Goal: Information Seeking & Learning: Learn about a topic

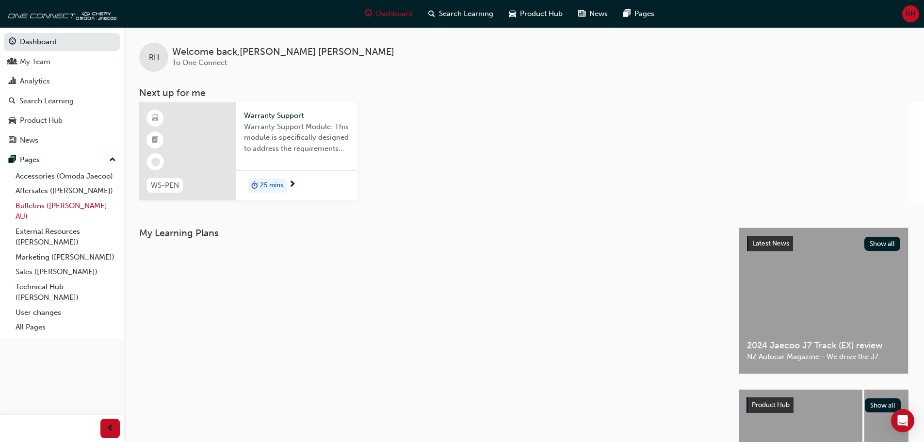
click at [65, 205] on link "Bulletins ([PERSON_NAME] - AU)" at bounding box center [66, 211] width 108 height 26
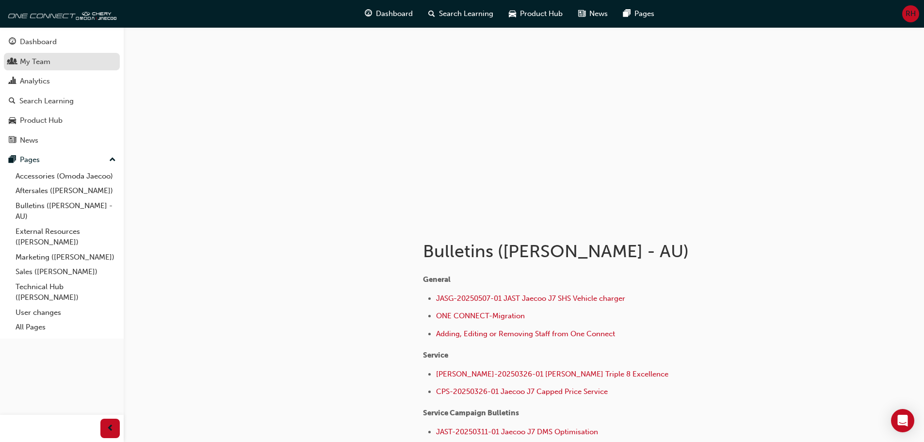
click at [38, 59] on div "My Team" at bounding box center [35, 61] width 31 height 11
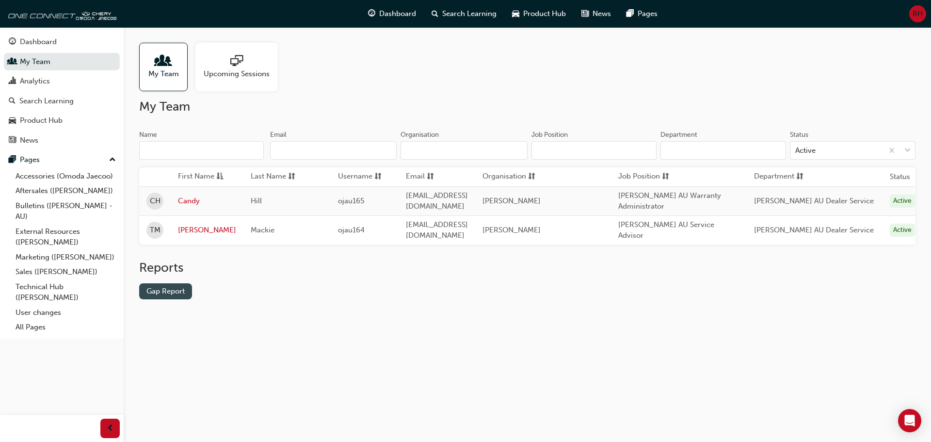
click at [177, 296] on link "Gap Report" at bounding box center [165, 291] width 53 height 16
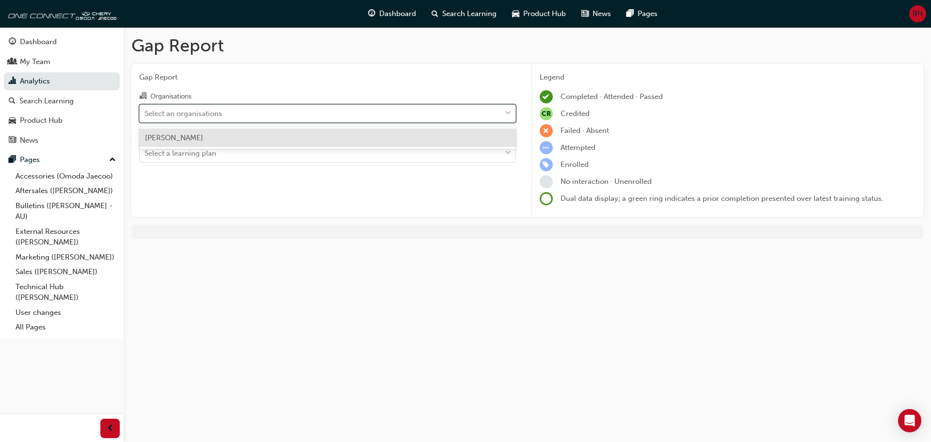
click at [443, 119] on div "Select an organisations" at bounding box center [320, 113] width 361 height 17
click at [145, 117] on input "Organisations option [PERSON_NAME] focused, 1 of 1. 1 result available. Use Up …" at bounding box center [145, 113] width 1 height 8
click at [435, 139] on div "[PERSON_NAME]" at bounding box center [327, 138] width 377 height 19
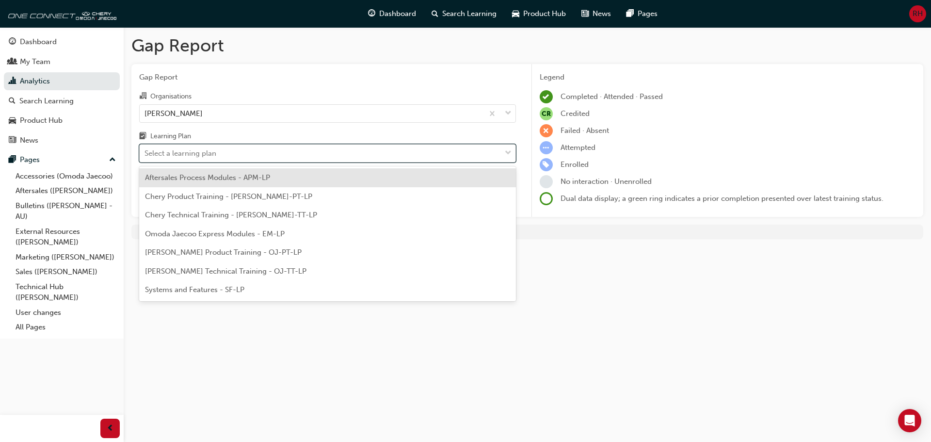
click at [452, 154] on div "Select a learning plan" at bounding box center [320, 153] width 361 height 17
click at [145, 154] on input "Learning Plan option Aftersales Process Modules - APM-LP focused, 1 of 7. 7 res…" at bounding box center [145, 153] width 1 height 8
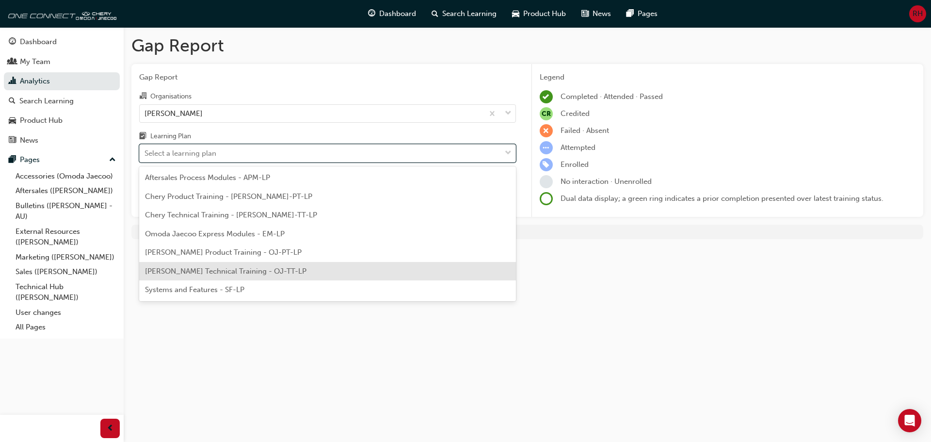
click at [332, 269] on div "[PERSON_NAME] Technical Training - OJ-TT-LP" at bounding box center [327, 271] width 377 height 19
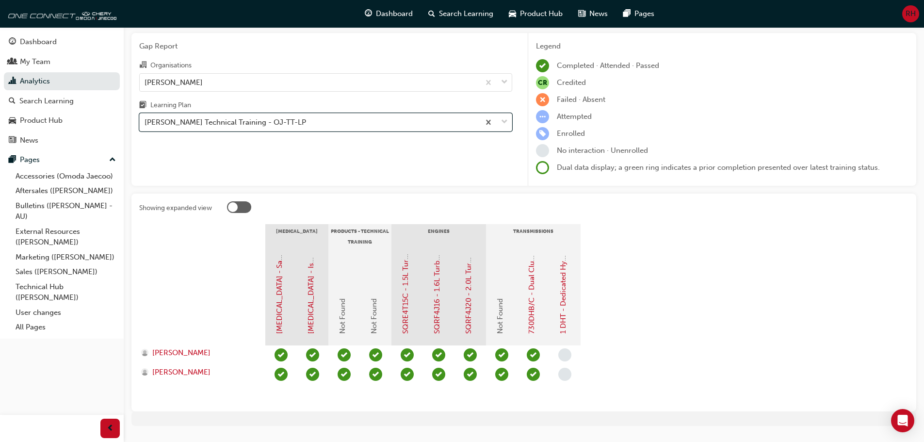
scroll to position [48, 0]
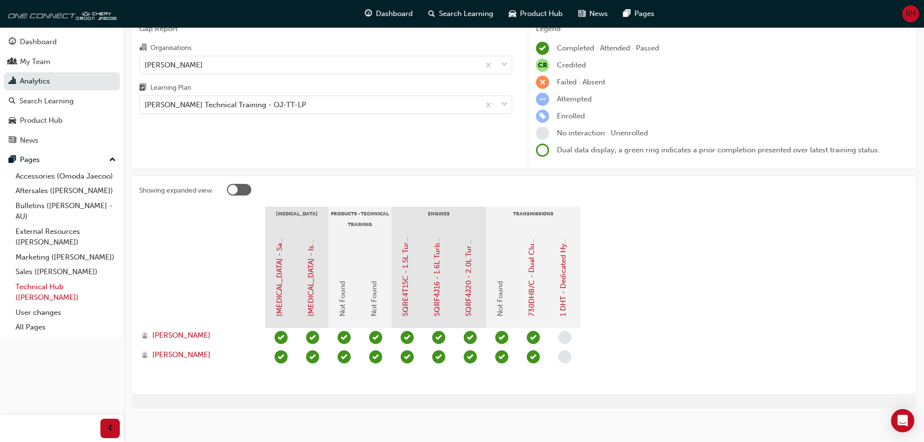
click at [29, 292] on link "Technical Hub ([PERSON_NAME])" at bounding box center [66, 292] width 108 height 26
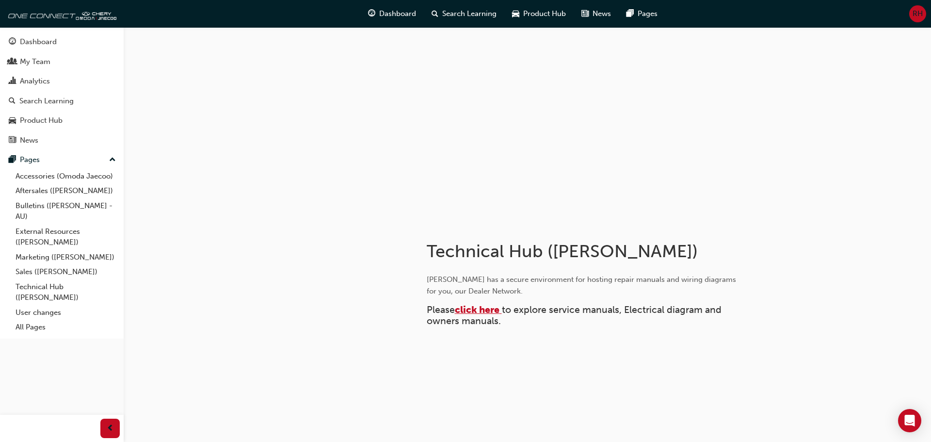
click at [477, 309] on span "click here" at bounding box center [477, 309] width 45 height 11
click at [38, 286] on link "Technical Hub ([PERSON_NAME])" at bounding box center [66, 292] width 108 height 26
click at [37, 286] on link "Technical Hub ([PERSON_NAME])" at bounding box center [66, 292] width 108 height 26
click at [480, 308] on span "click here" at bounding box center [477, 309] width 45 height 11
click at [35, 60] on div "My Team" at bounding box center [35, 61] width 31 height 11
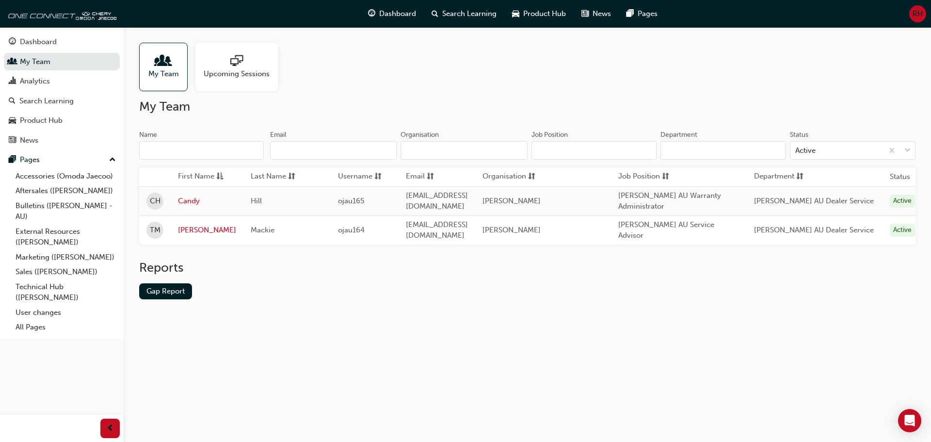
click at [226, 69] on span "Upcoming Sessions" at bounding box center [237, 73] width 66 height 11
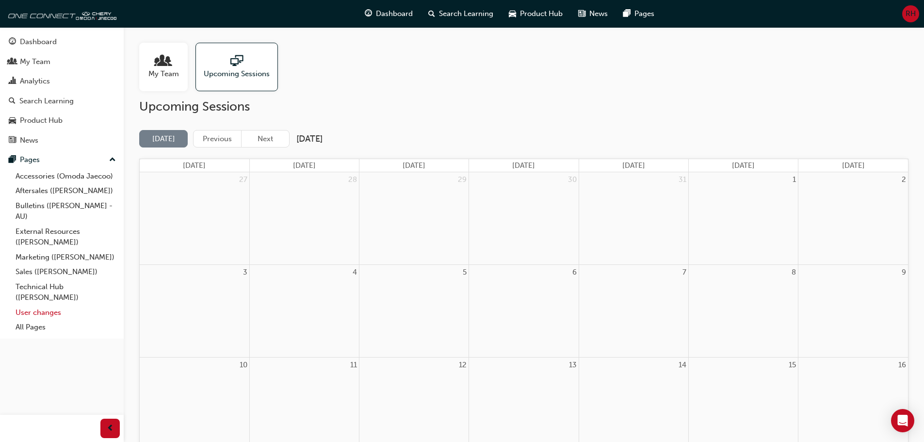
click at [37, 313] on link "User changes" at bounding box center [66, 312] width 108 height 15
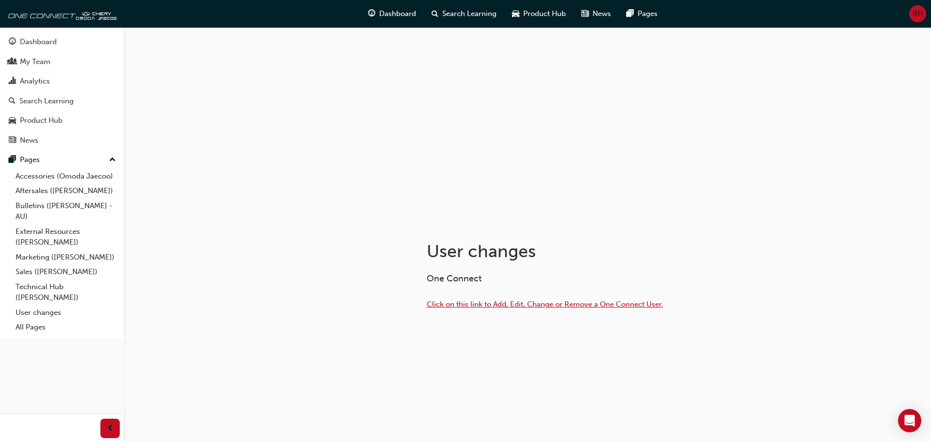
click at [491, 308] on span "Click on this link to Add, Edit, Change or Remove a One Connect User." at bounding box center [545, 304] width 237 height 9
